Goal: Task Accomplishment & Management: Use online tool/utility

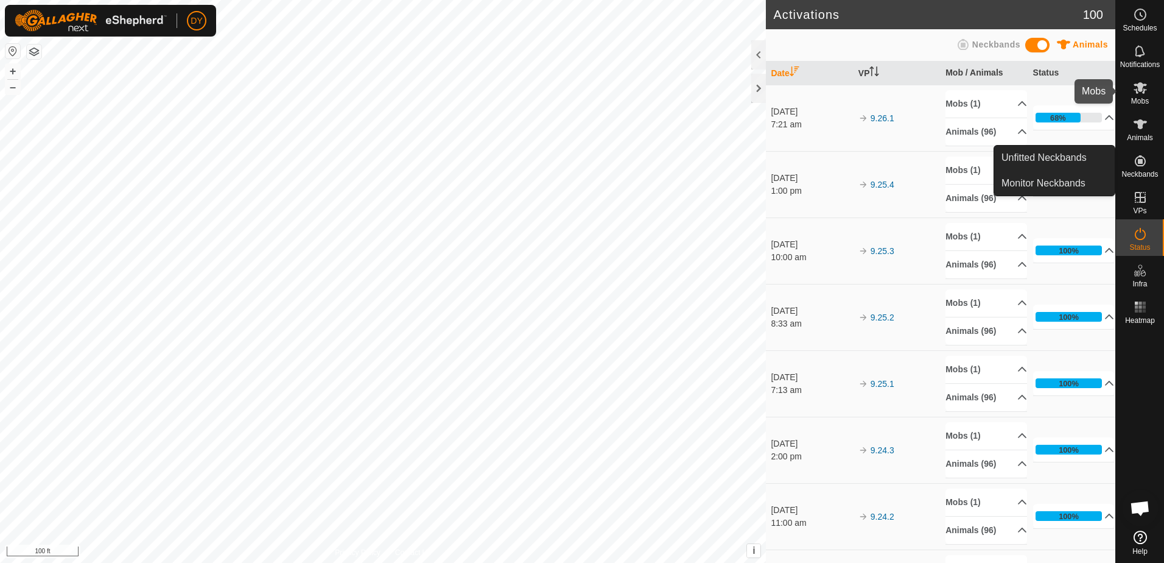
click at [1145, 90] on icon at bounding box center [1140, 88] width 13 height 12
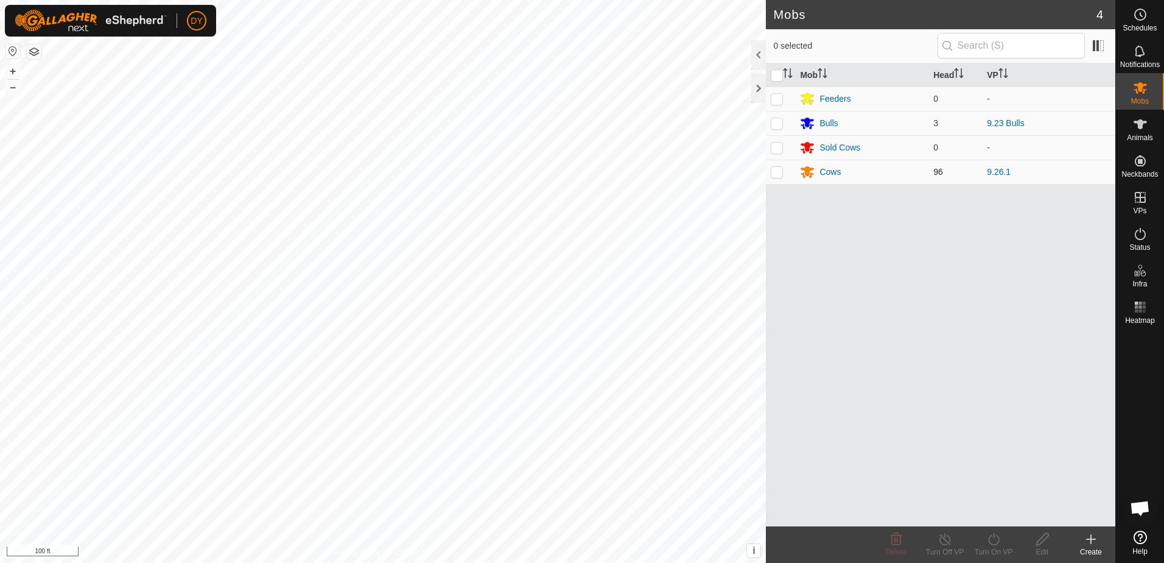
click at [779, 172] on p-checkbox at bounding box center [777, 172] width 12 height 10
checkbox input "true"
click at [996, 539] on icon at bounding box center [993, 539] width 15 height 15
click at [1005, 510] on link "Now" at bounding box center [1030, 512] width 121 height 24
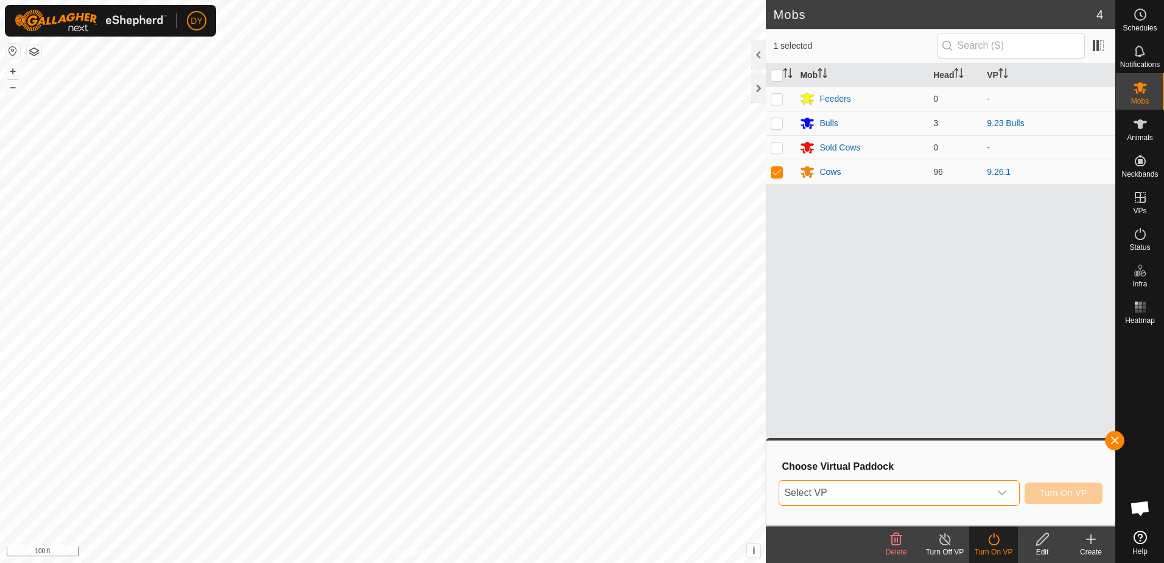
click at [915, 490] on span "Select VP" at bounding box center [884, 492] width 210 height 24
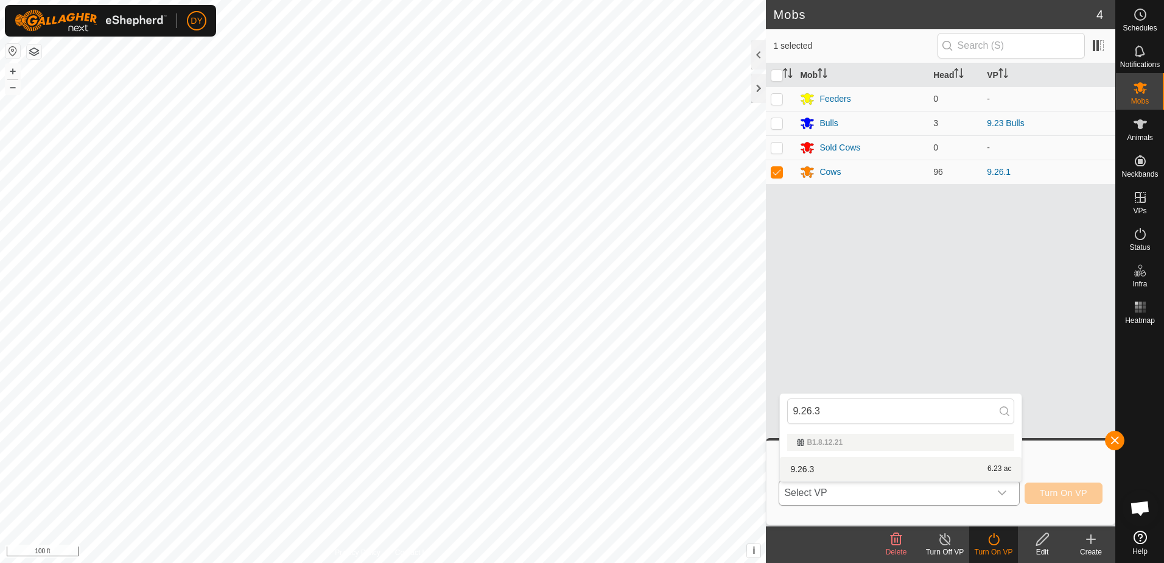
type input "9.26.3"
click at [792, 468] on li "9.26.3 6.23 ac" at bounding box center [901, 469] width 242 height 24
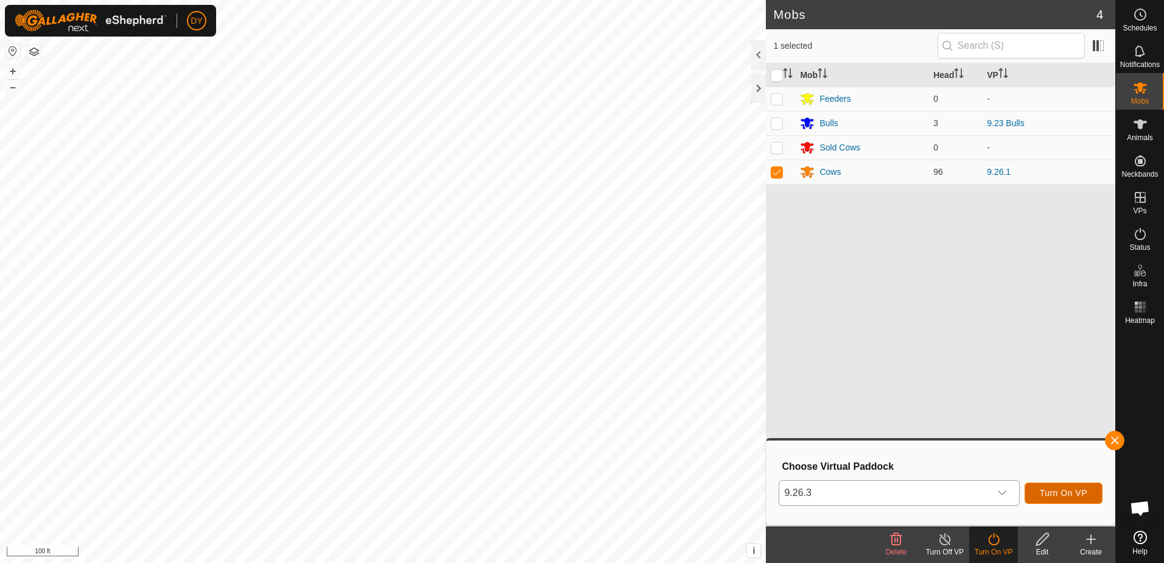
click at [1068, 494] on span "Turn On VP" at bounding box center [1063, 493] width 47 height 10
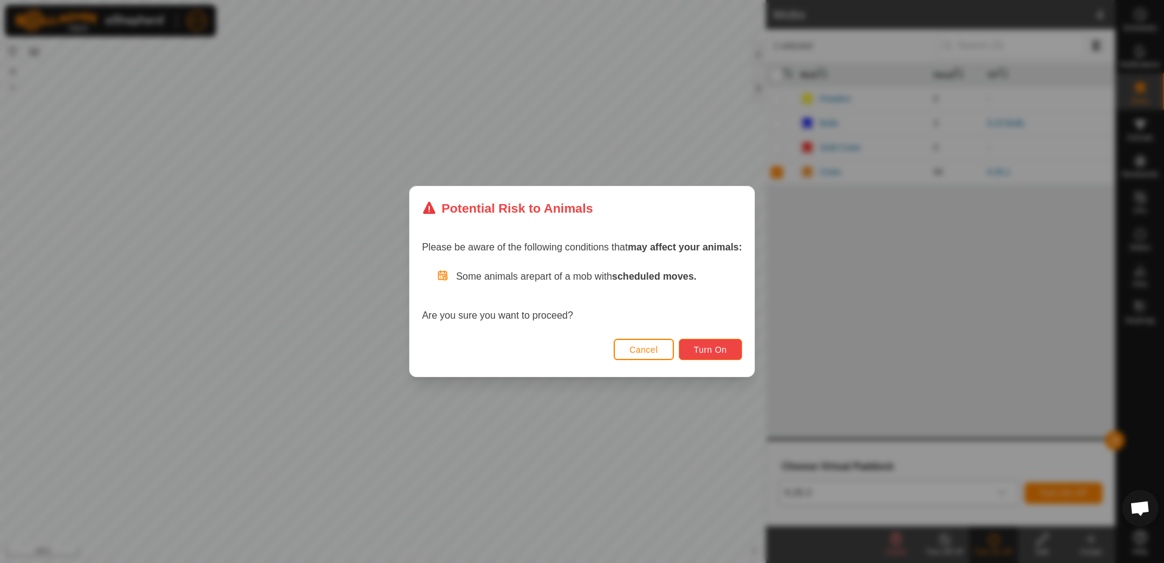
click at [731, 350] on button "Turn On" at bounding box center [710, 349] width 63 height 21
